Goal: Task Accomplishment & Management: Complete application form

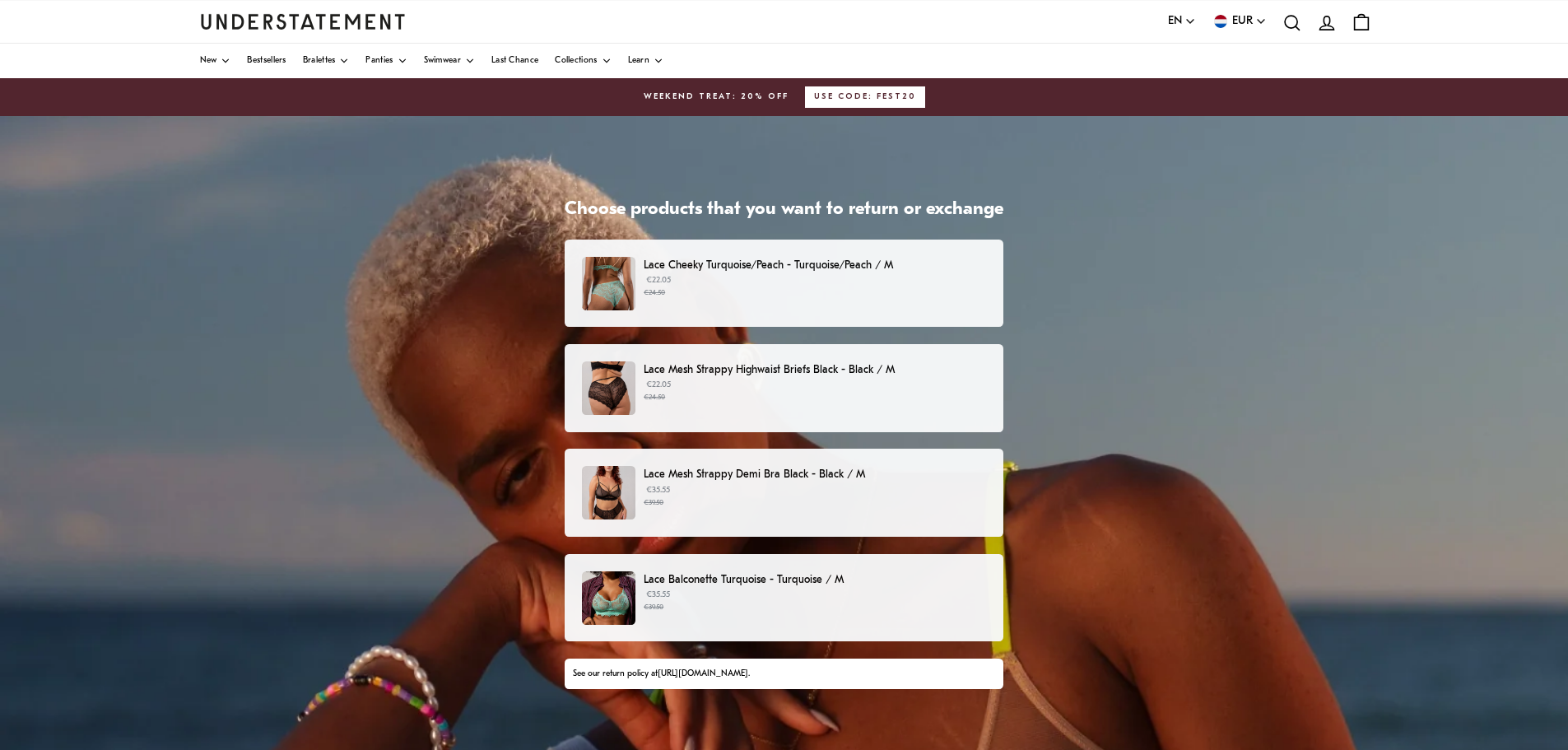
click at [752, 274] on p "€22.05 €24.50" at bounding box center [814, 286] width 342 height 25
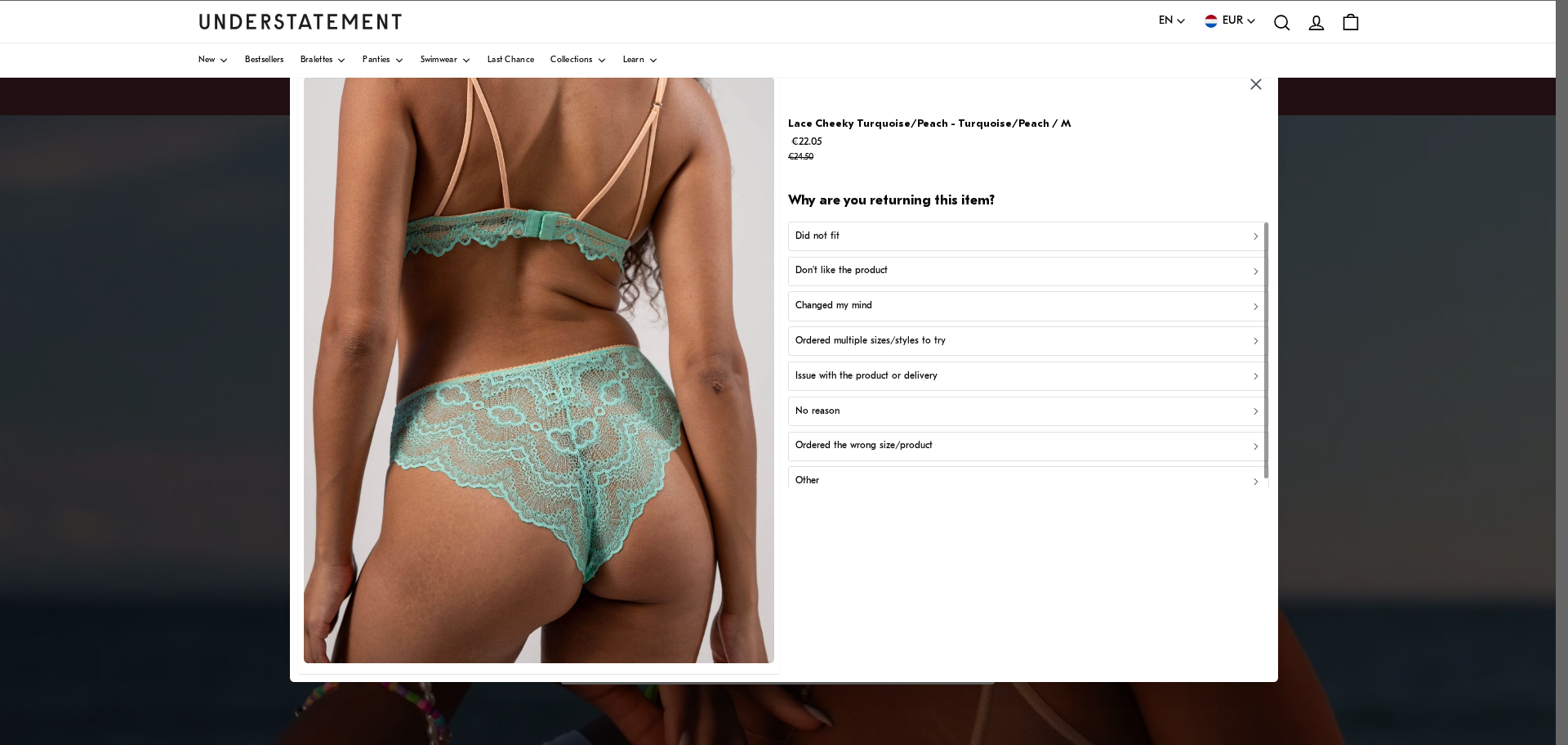
click at [857, 228] on div "Did not fit" at bounding box center [1029, 235] width 468 height 15
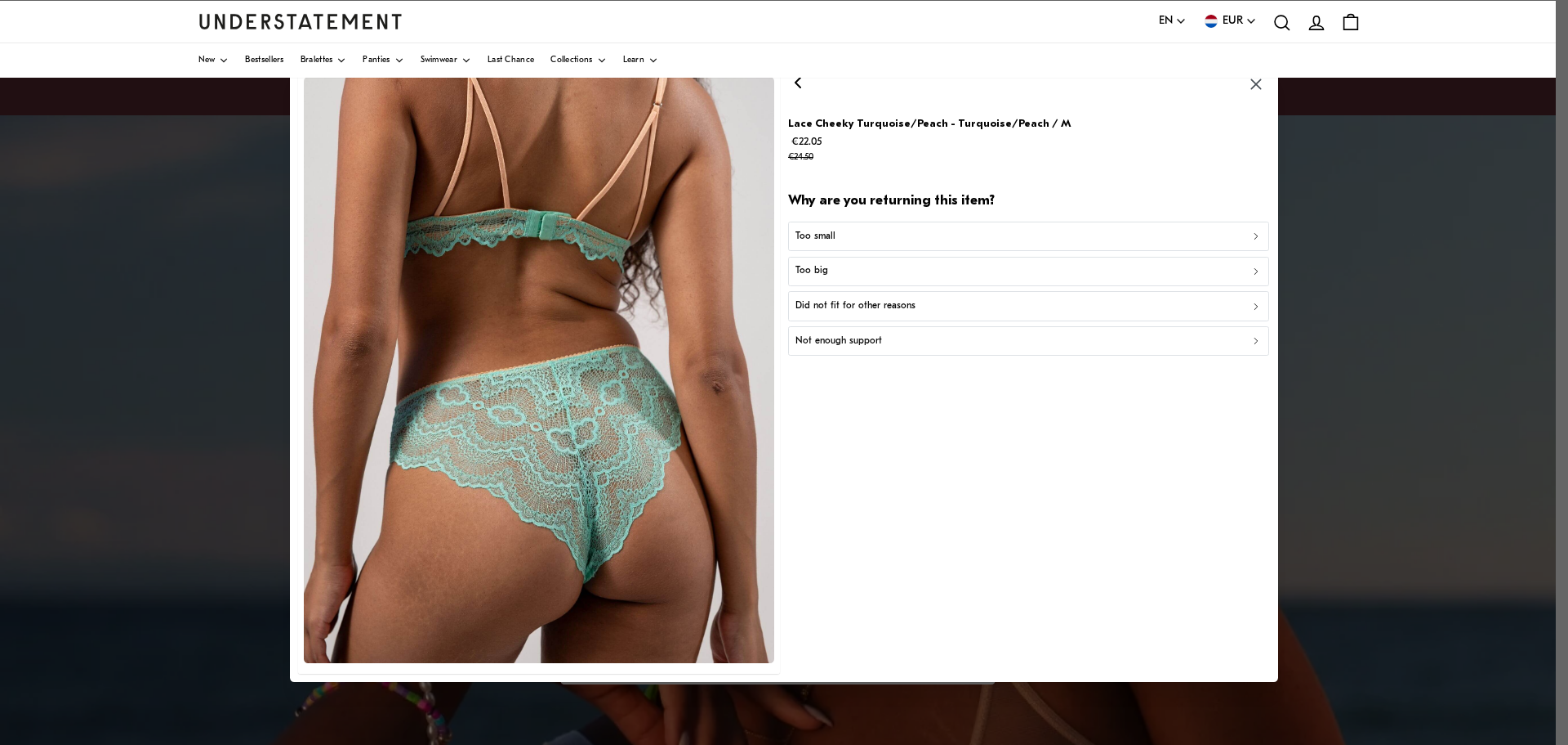
click at [857, 228] on div "Too small" at bounding box center [1029, 235] width 468 height 15
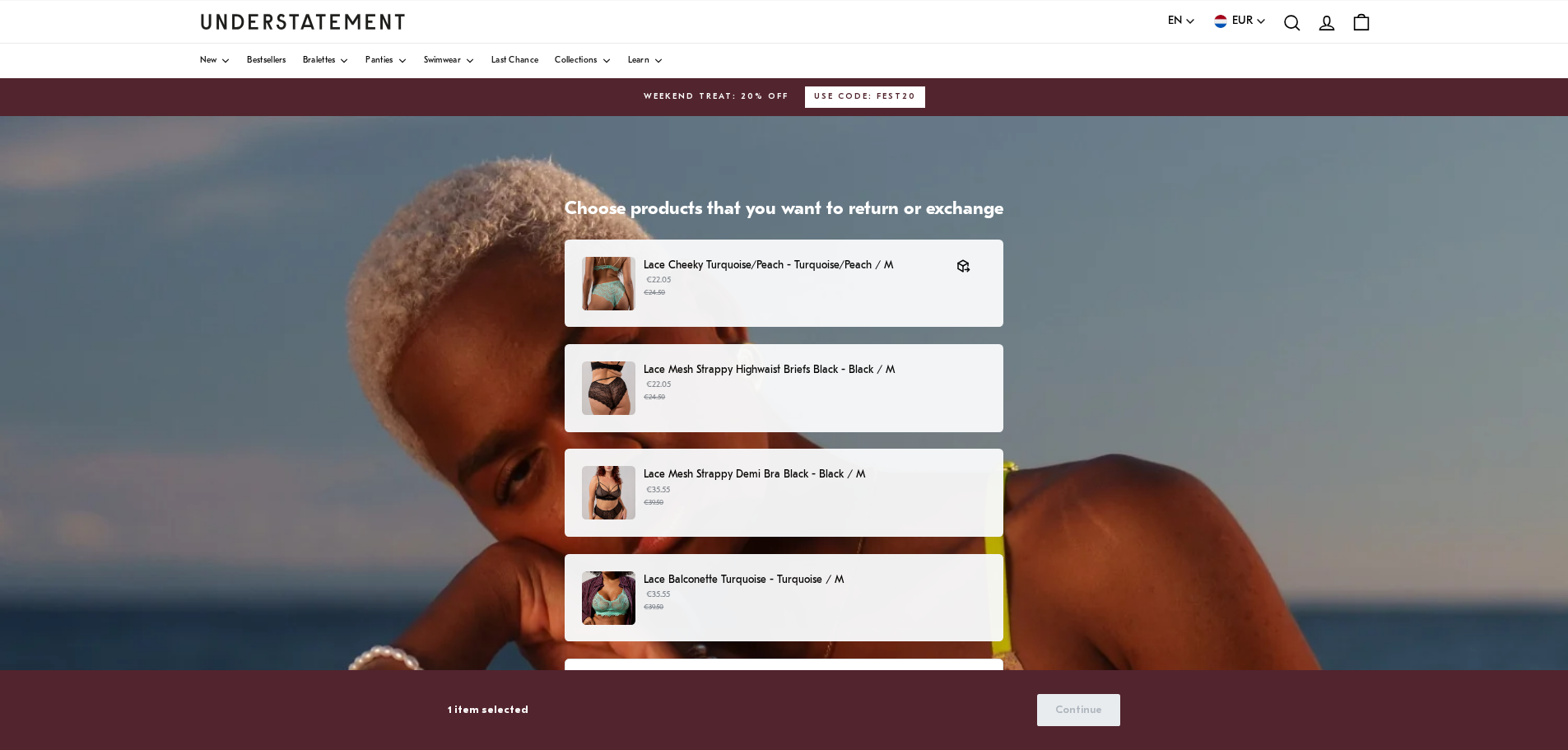
click at [743, 380] on p "€22.05 €24.50" at bounding box center [814, 391] width 342 height 25
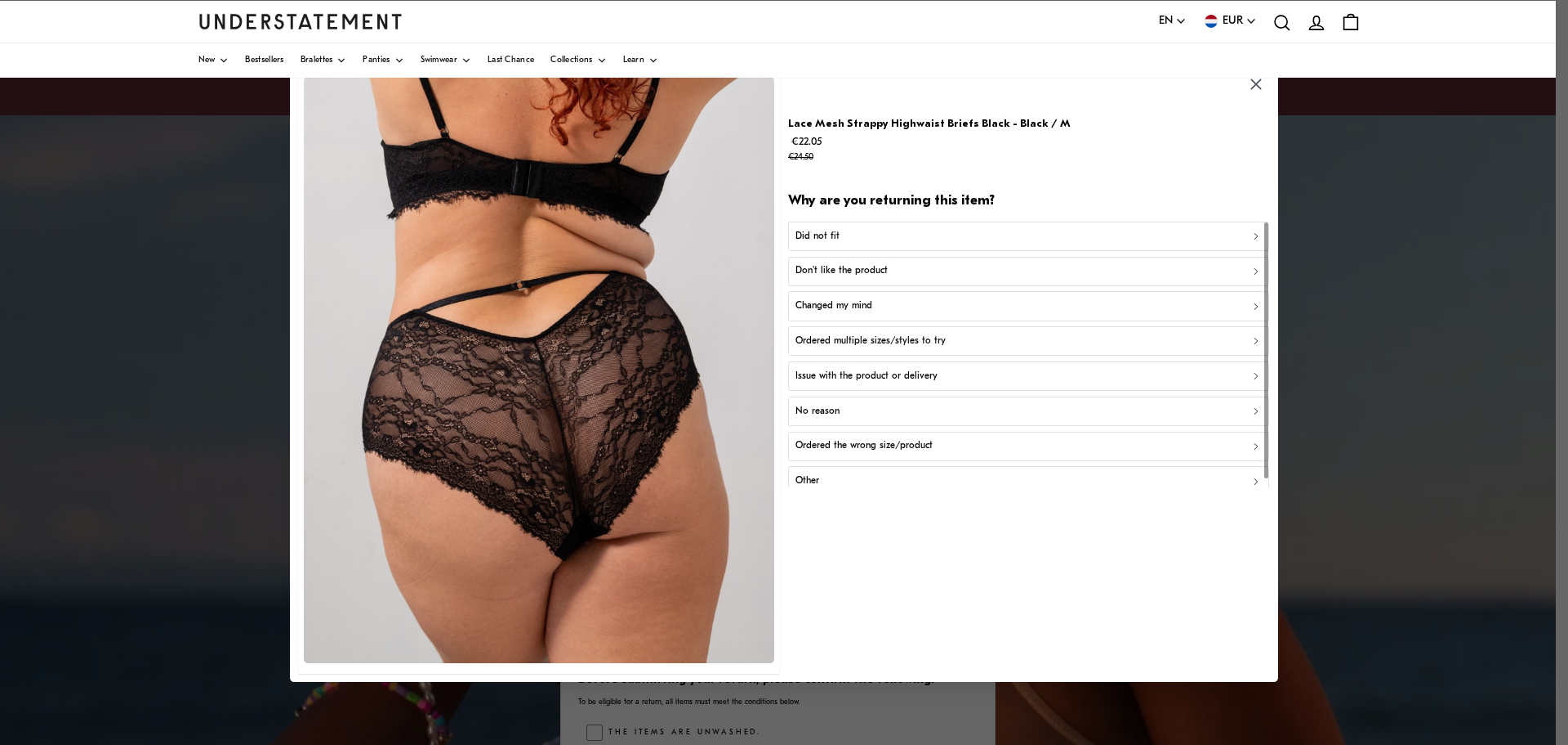
click at [865, 230] on div "Did not fit" at bounding box center [1029, 235] width 468 height 15
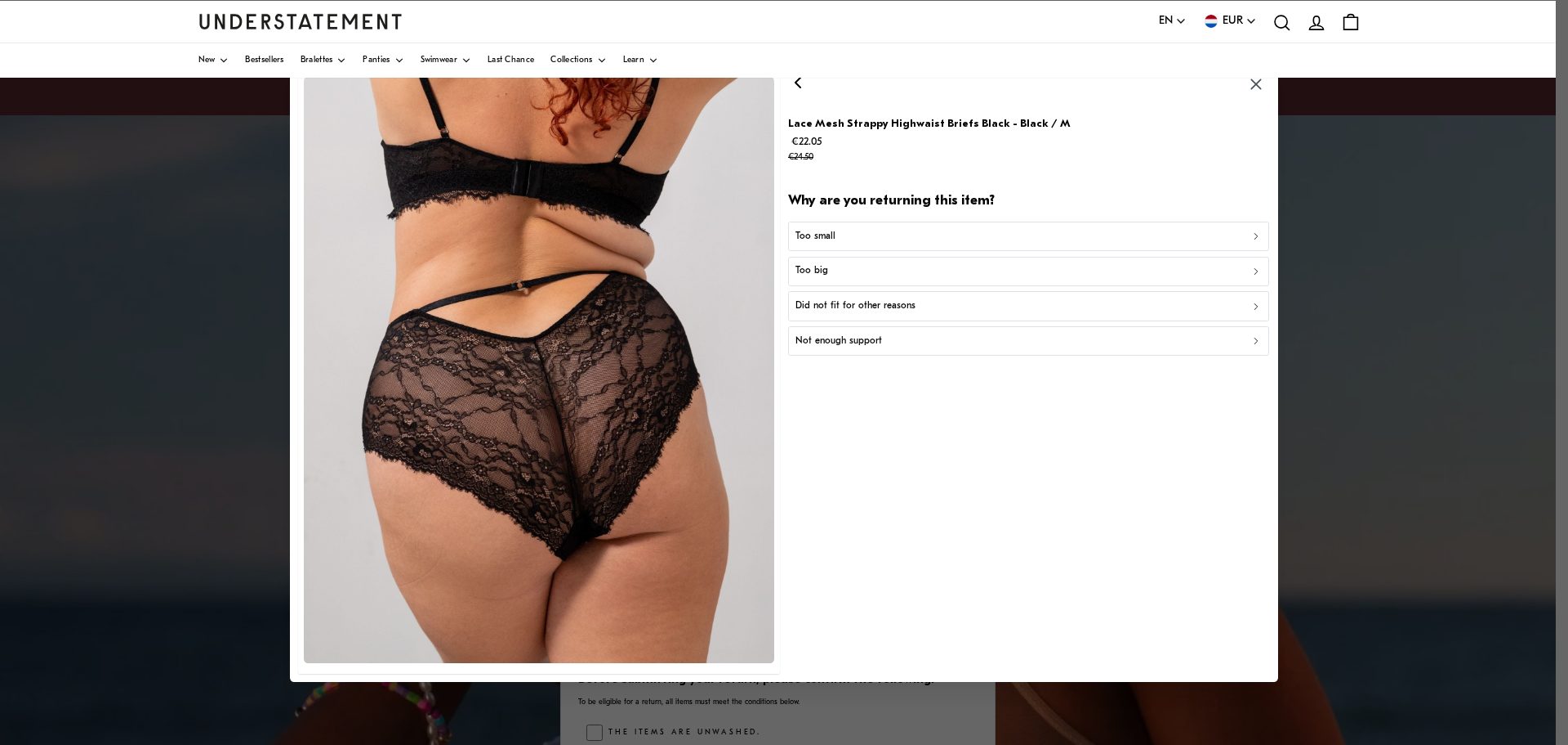
click at [824, 236] on p "Too small" at bounding box center [815, 235] width 40 height 15
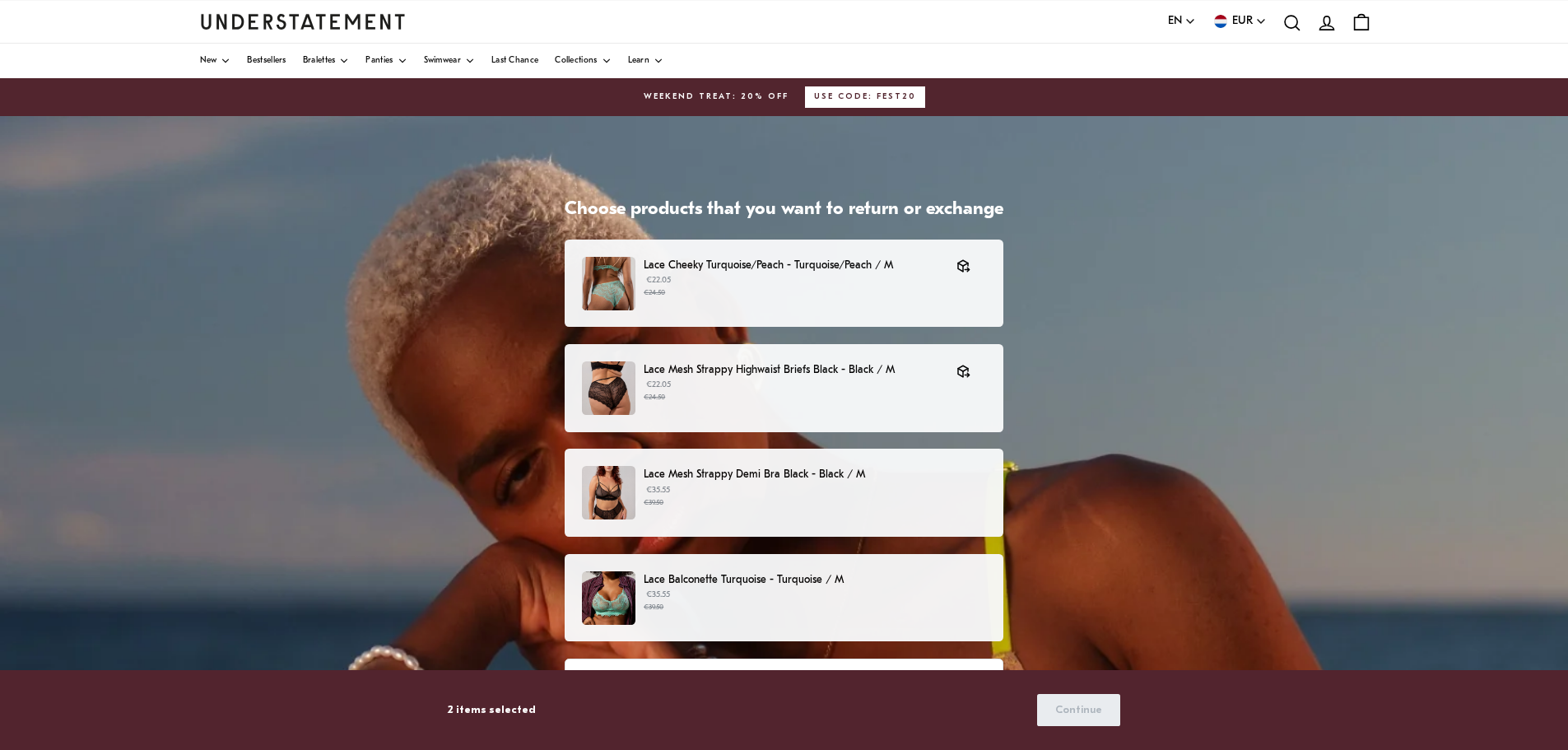
click at [758, 488] on p "€35.55 €39.50" at bounding box center [814, 496] width 342 height 25
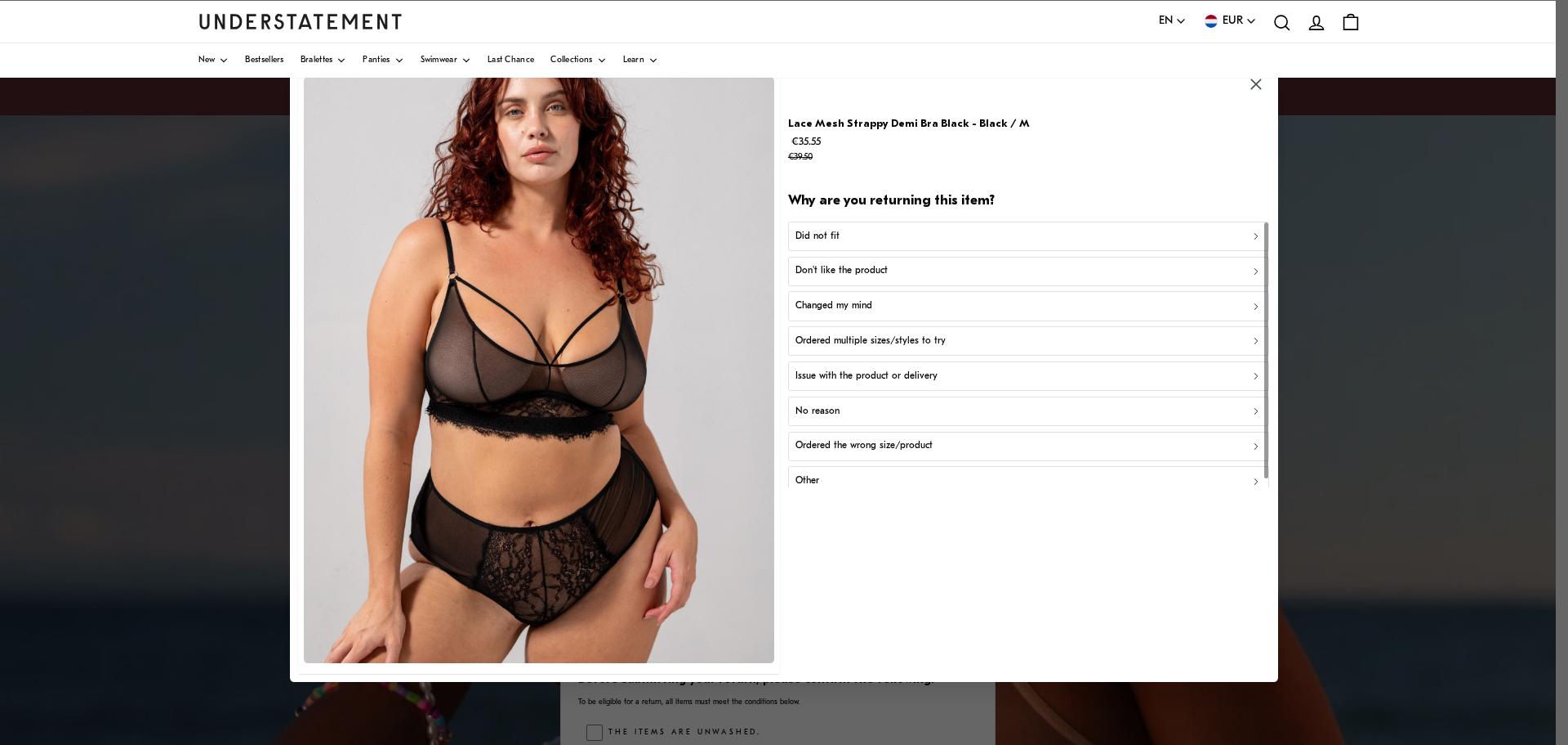
click at [830, 236] on p "Did not fit" at bounding box center [817, 235] width 44 height 15
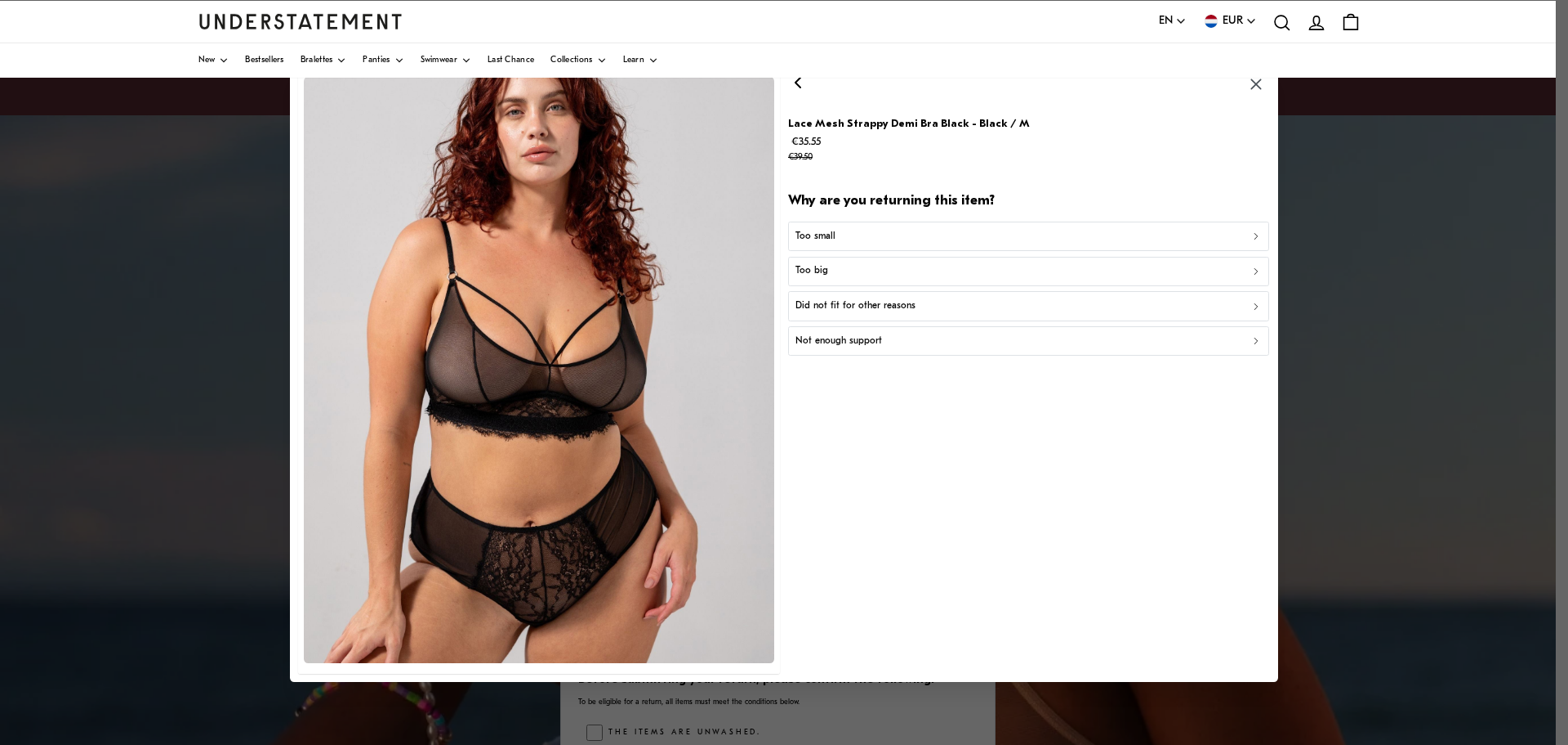
click at [823, 228] on p "Too small" at bounding box center [815, 235] width 40 height 15
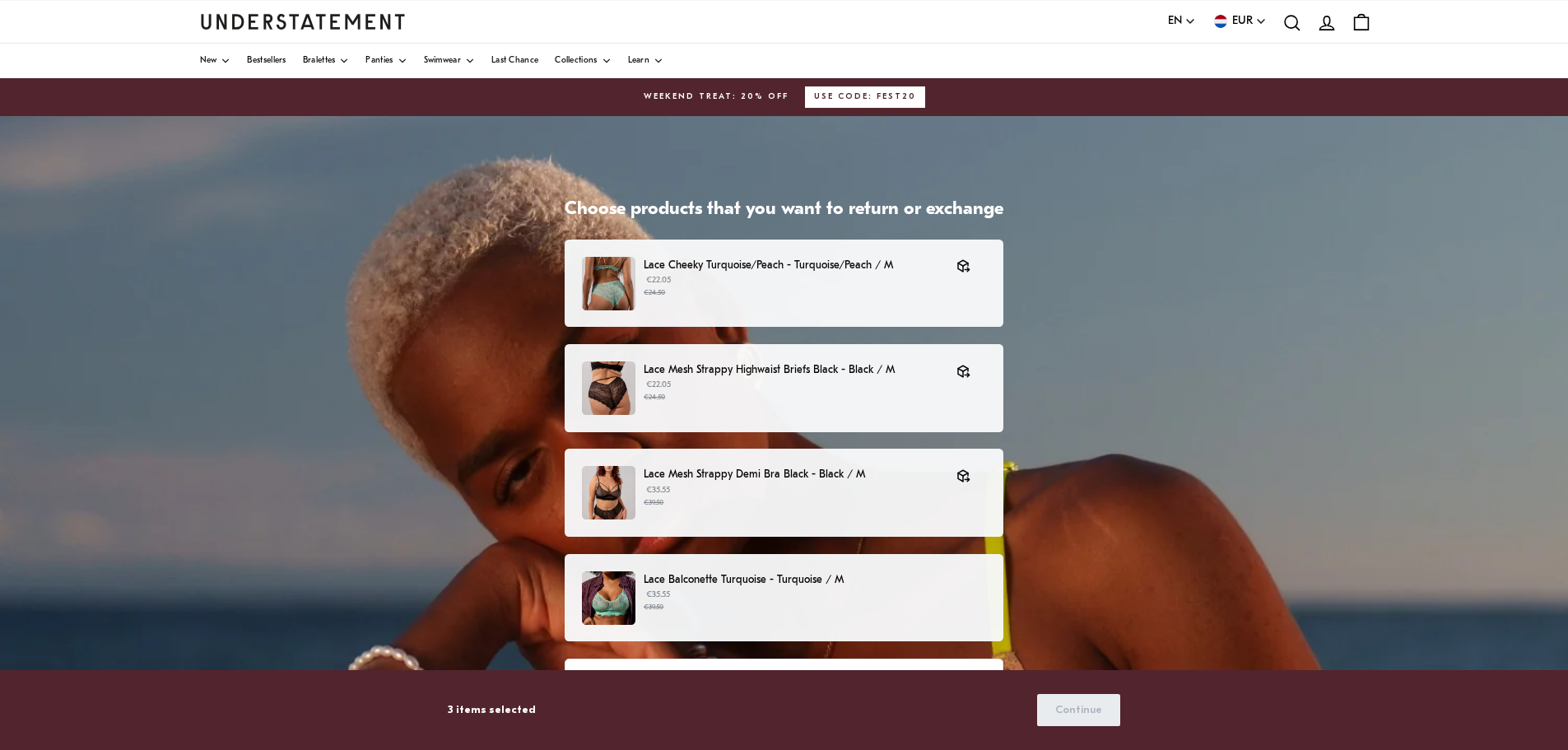
click at [677, 599] on p "€35.55 €39.50" at bounding box center [814, 600] width 342 height 25
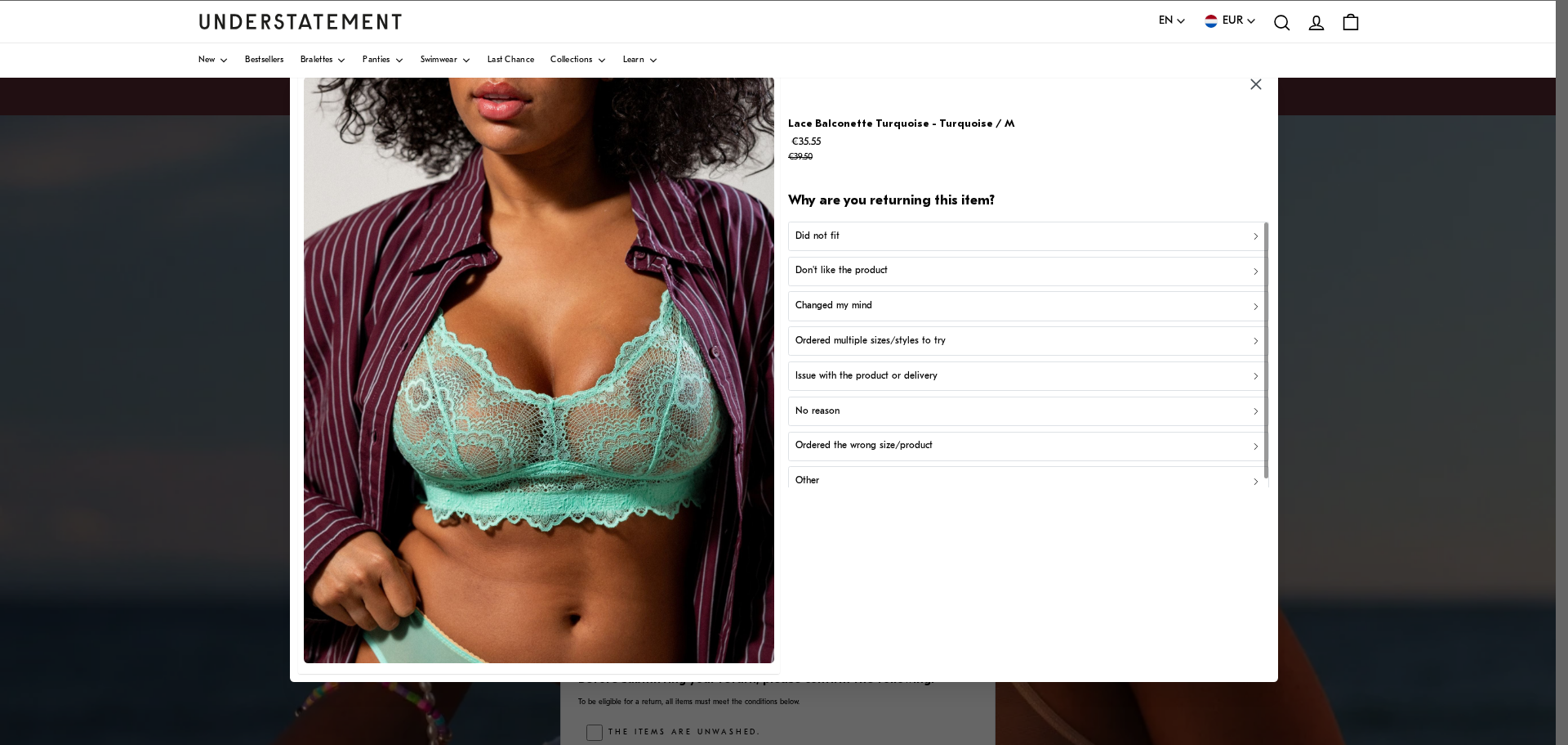
click at [839, 228] on div "Did not fit" at bounding box center [1029, 235] width 468 height 15
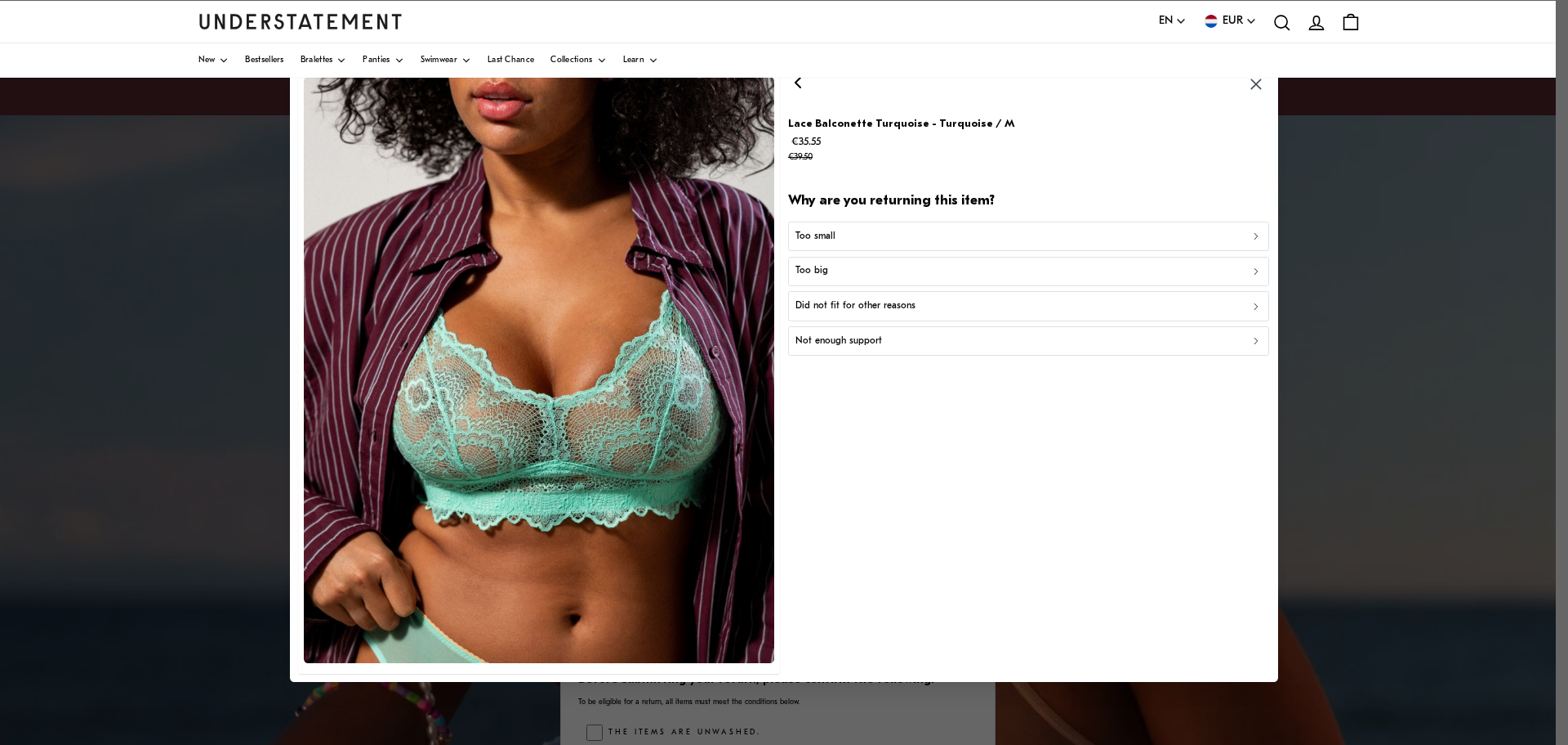
click at [824, 233] on p "Too small" at bounding box center [815, 235] width 40 height 15
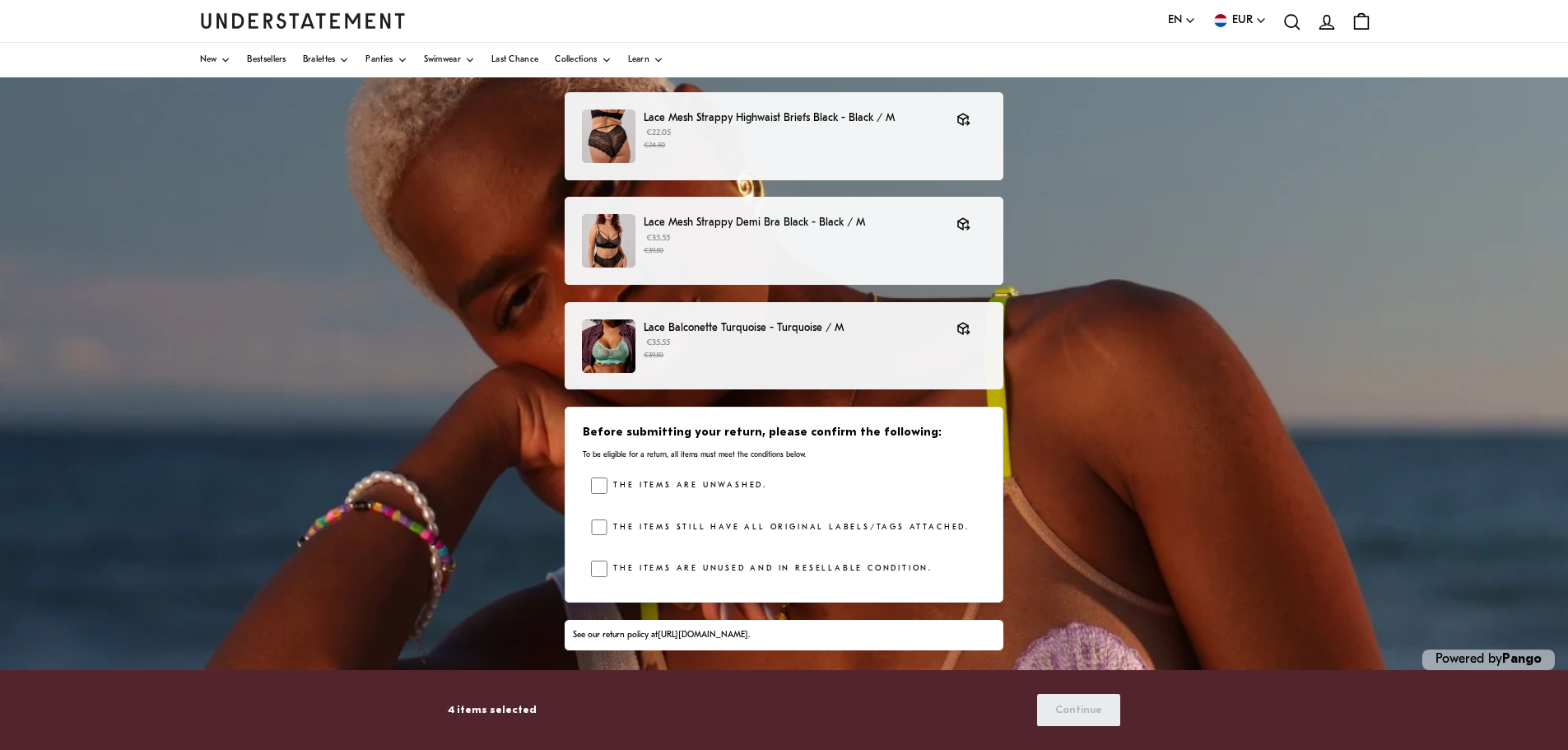
scroll to position [189, 0]
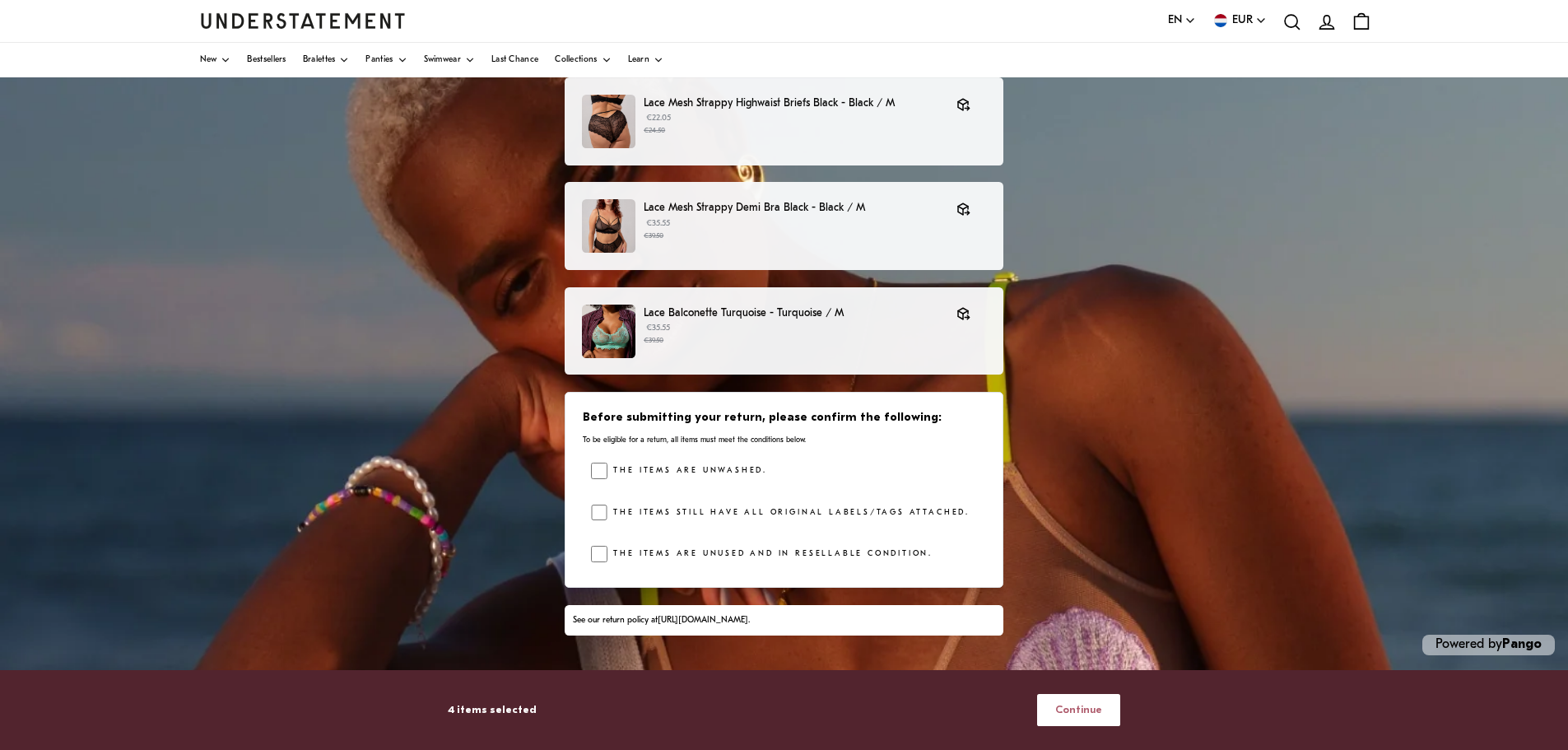
click at [1079, 708] on span "Continue" at bounding box center [1078, 709] width 47 height 30
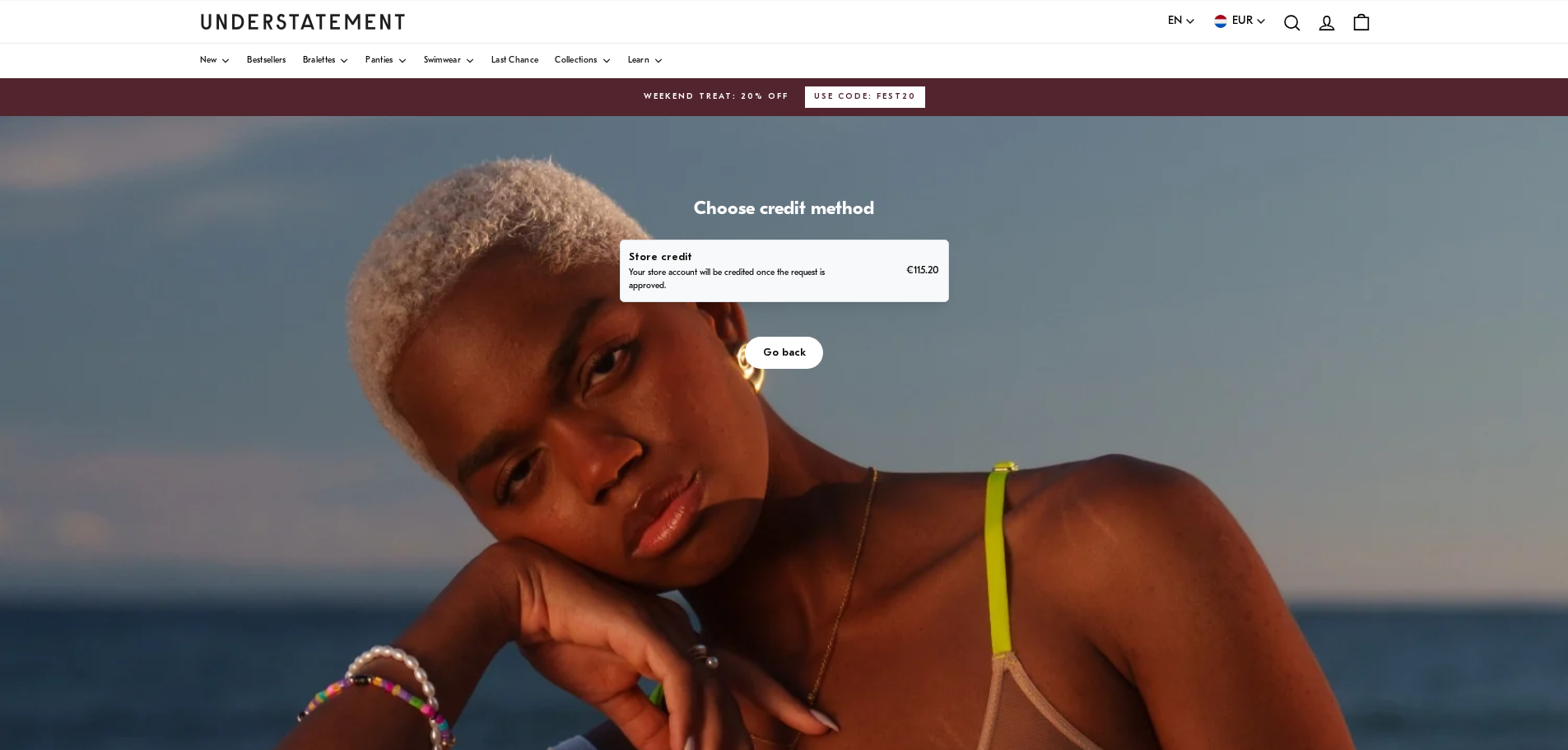
click at [783, 348] on span "Go back" at bounding box center [784, 352] width 43 height 30
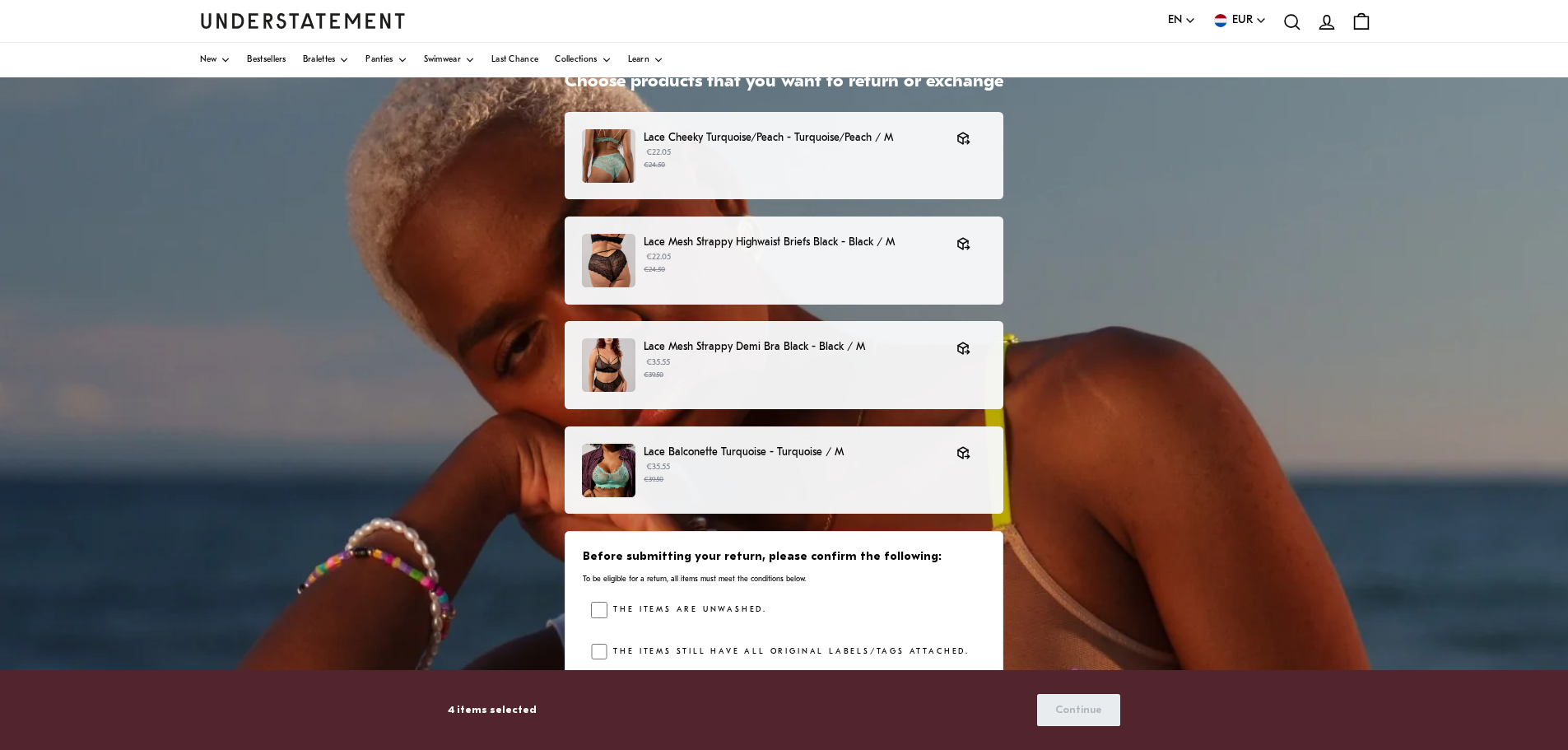
scroll to position [189, 0]
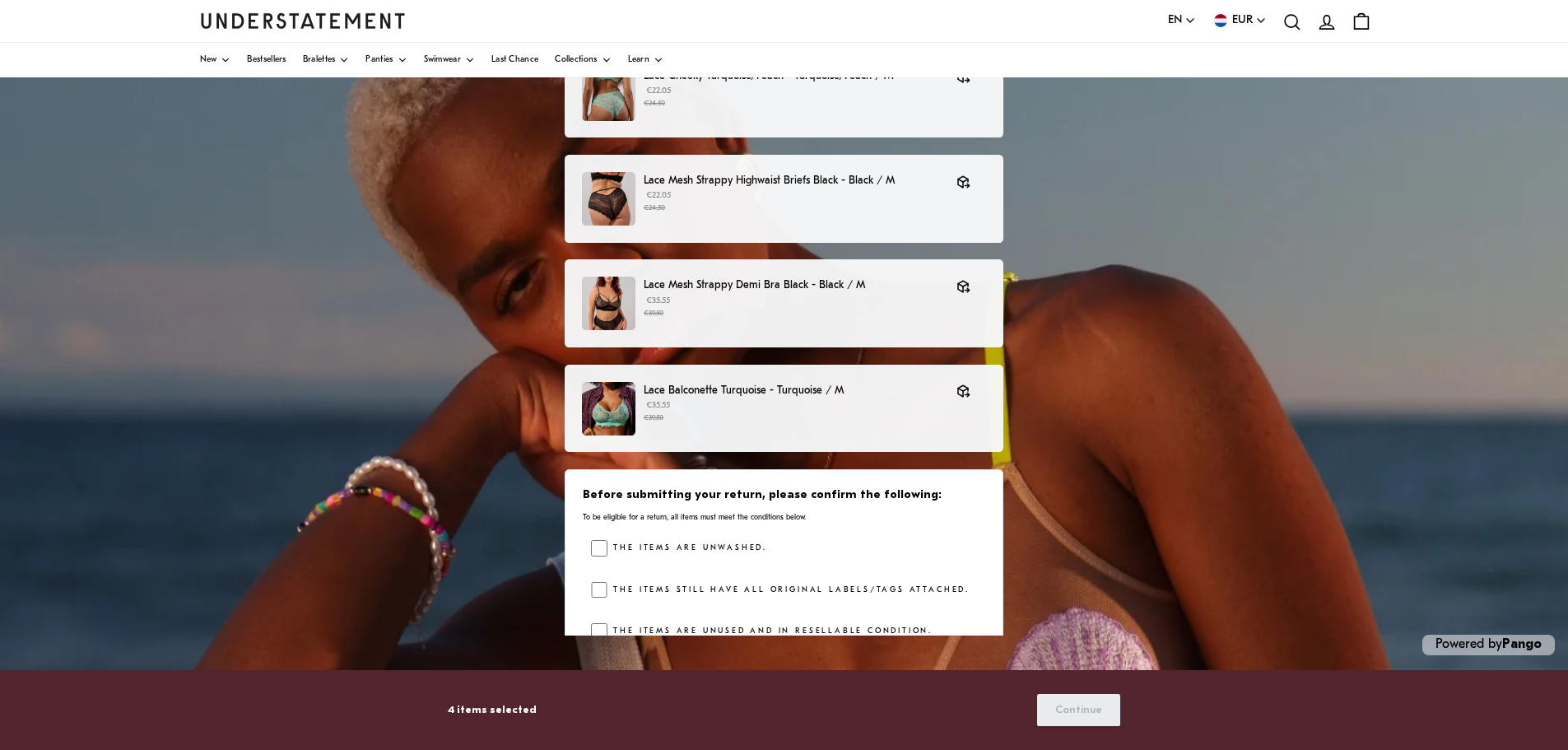
click at [1326, 24] on icon at bounding box center [1326, 21] width 14 height 13
